Goal: Information Seeking & Learning: Learn about a topic

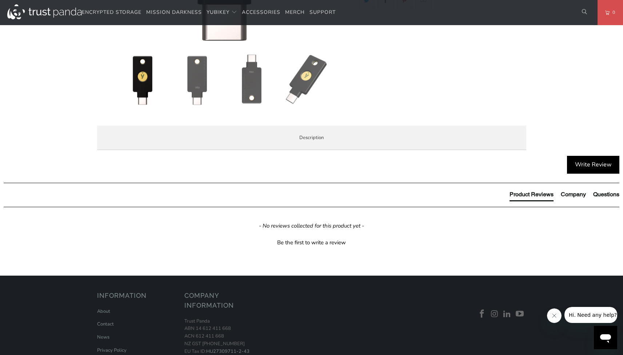
scroll to position [410, 0]
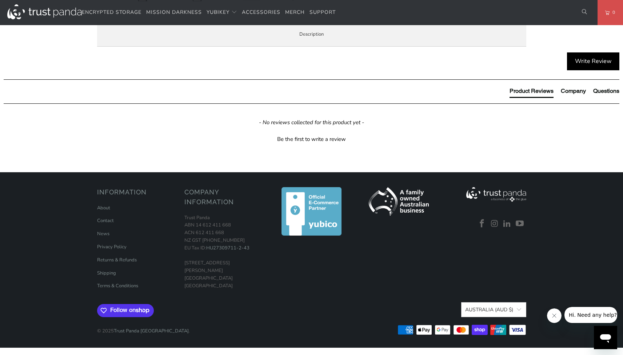
drag, startPoint x: 227, startPoint y: 199, endPoint x: 262, endPoint y: 199, distance: 35.3
click at [0, 0] on p "Security Key Series has been updated to black in 2023 with the same features as…" at bounding box center [0, 0] width 0 height 0
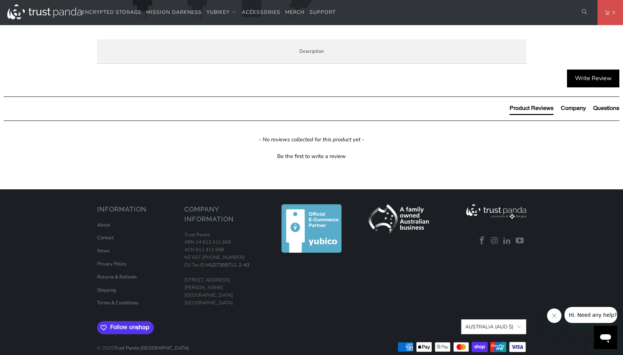
click at [0, 0] on span "Specifications" at bounding box center [0, 0] width 0 height 0
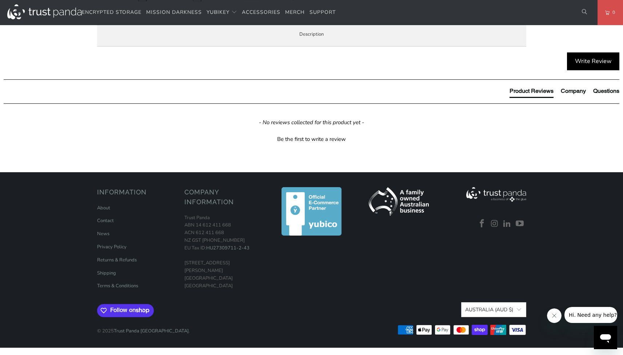
scroll to position [275, 0]
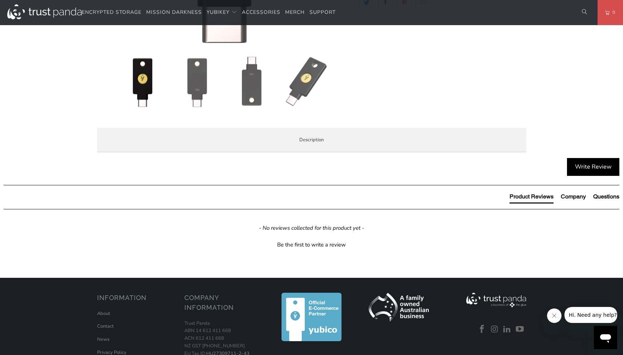
click at [0, 0] on li "Enterprise and Government" at bounding box center [0, 0] width 0 height 0
click at [0, 0] on li "Local Service & Support" at bounding box center [0, 0] width 0 height 0
click at [0, 0] on li "Overview" at bounding box center [0, 0] width 0 height 0
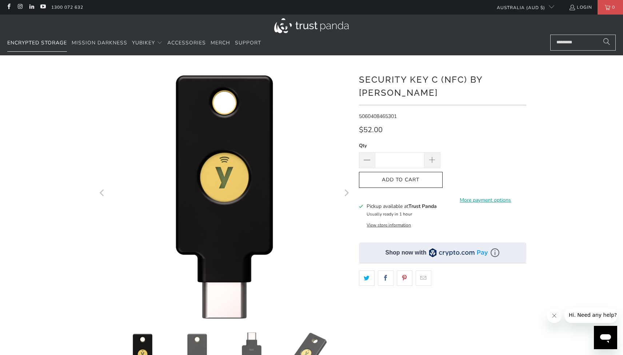
click at [50, 43] on span "Encrypted Storage" at bounding box center [37, 42] width 60 height 7
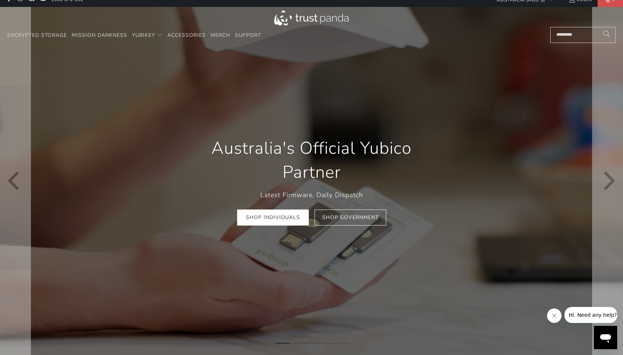
scroll to position [77, 0]
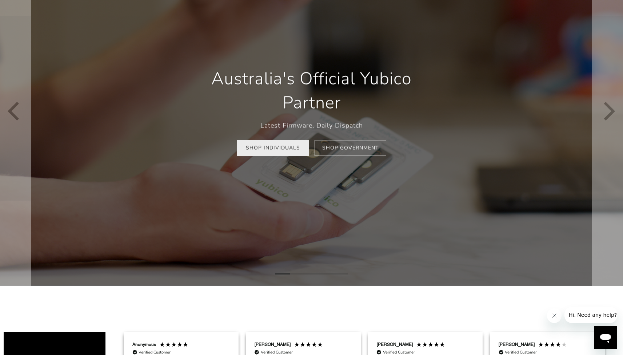
click at [273, 150] on link "Shop Individuals" at bounding box center [273, 148] width 72 height 16
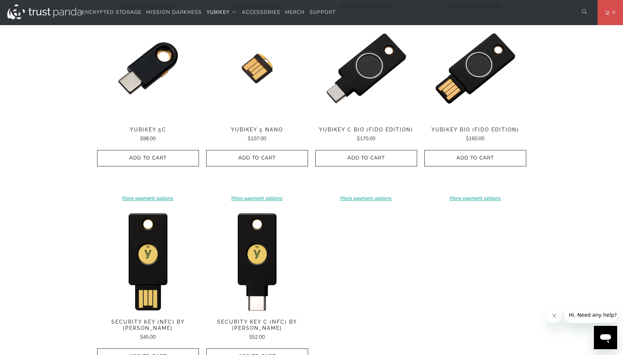
scroll to position [591, 0]
